Goal: Connect with others: Connect with others

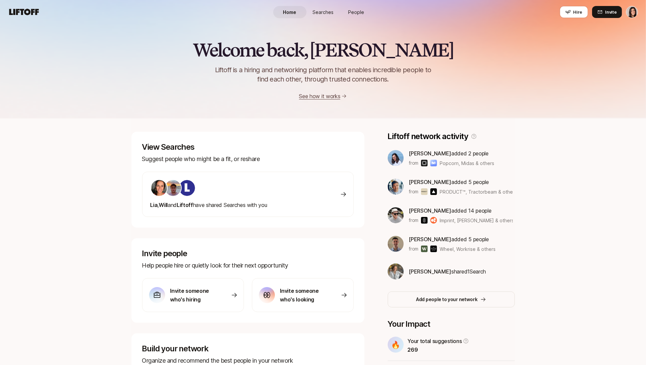
click at [347, 12] on link "People" at bounding box center [356, 12] width 33 height 12
